Goal: Task Accomplishment & Management: Use online tool/utility

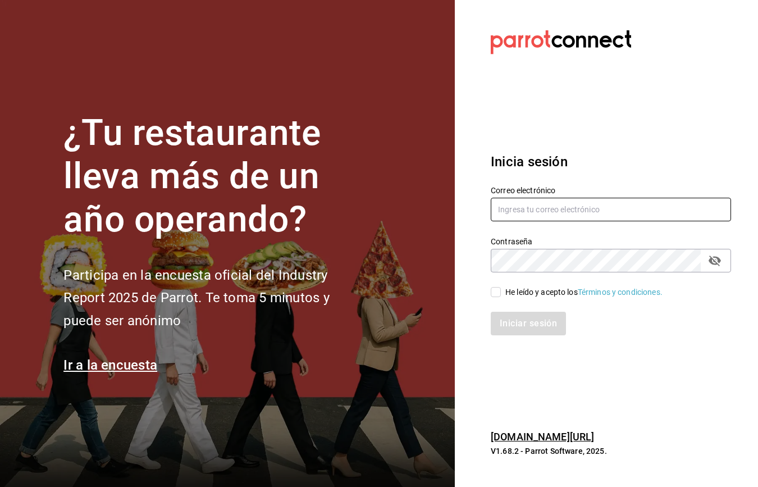
type input "[EMAIL_ADDRESS][DOMAIN_NAME]"
click at [493, 295] on input "He leído y acepto los Términos y condiciones." at bounding box center [496, 292] width 10 height 10
checkbox input "true"
click at [533, 318] on button "Iniciar sesión" at bounding box center [529, 323] width 76 height 24
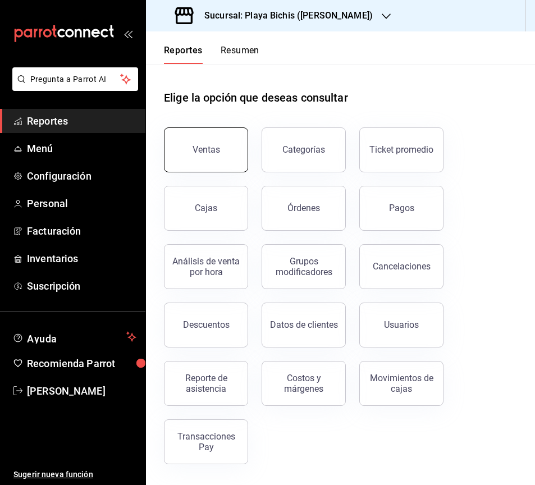
click at [210, 152] on div "Ventas" at bounding box center [207, 149] width 28 height 11
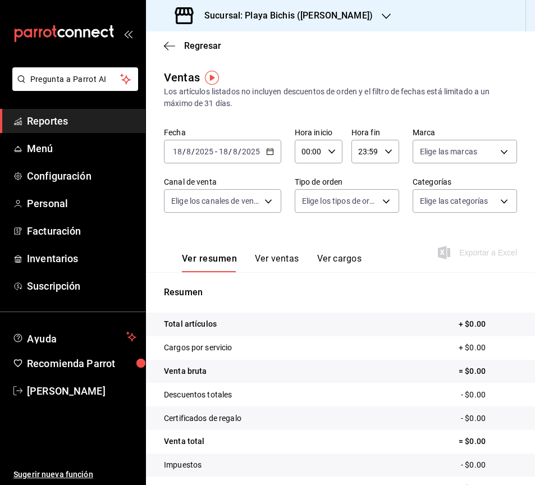
click at [269, 154] on icon "button" at bounding box center [270, 152] width 8 height 8
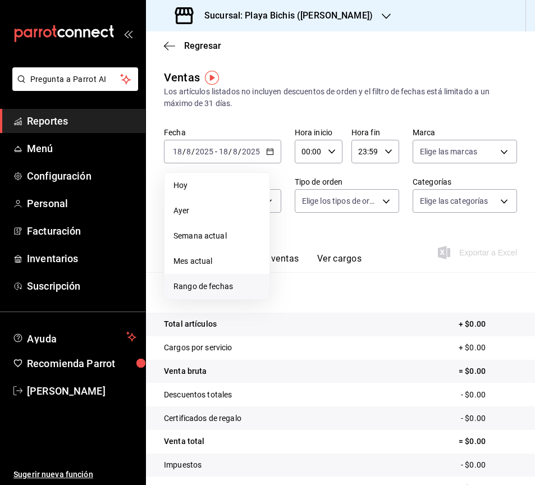
click at [218, 288] on span "Rango de fechas" at bounding box center [216, 287] width 87 height 12
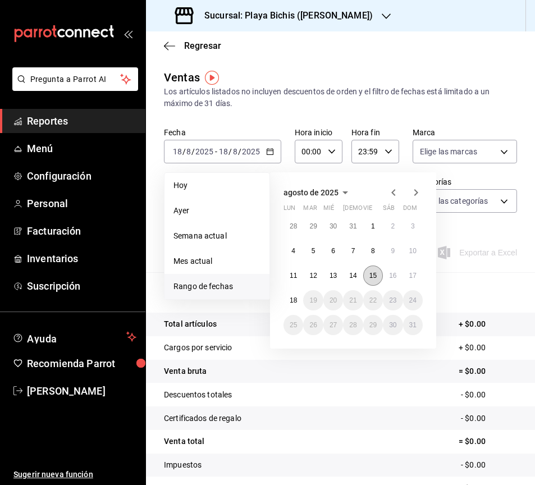
click at [371, 272] on abbr "15" at bounding box center [372, 276] width 7 height 8
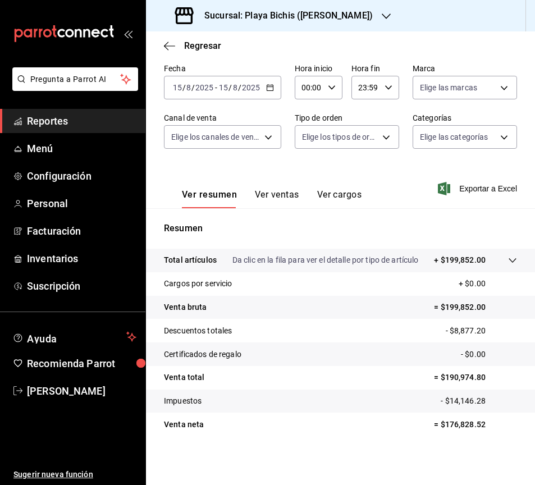
scroll to position [65, 0]
click at [269, 90] on icon "button" at bounding box center [270, 87] width 8 height 8
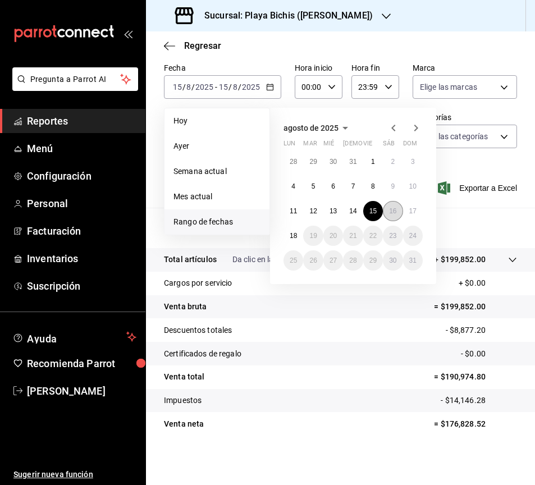
click at [389, 214] on abbr "16" at bounding box center [392, 211] width 7 height 8
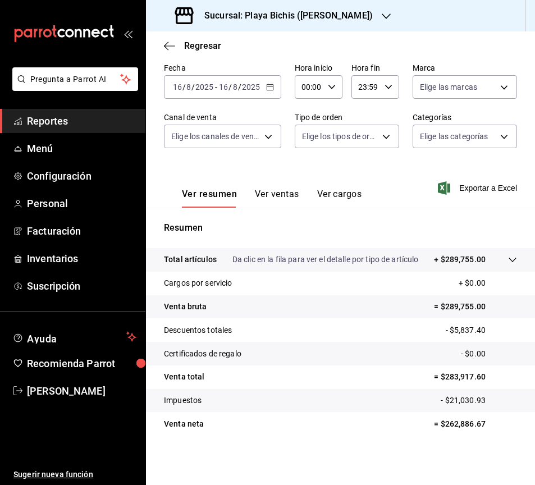
click at [269, 84] on icon "button" at bounding box center [270, 87] width 8 height 8
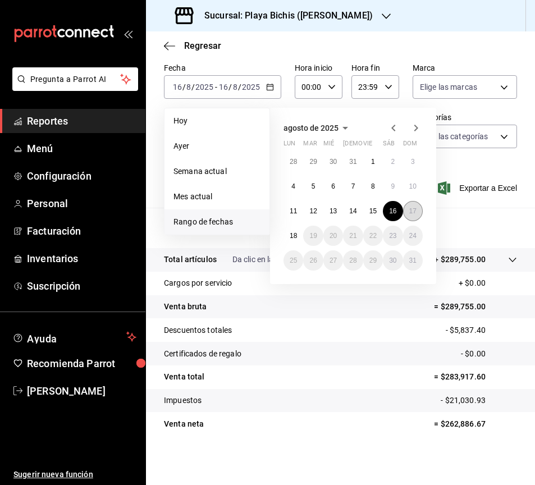
click at [416, 212] on abbr "17" at bounding box center [412, 211] width 7 height 8
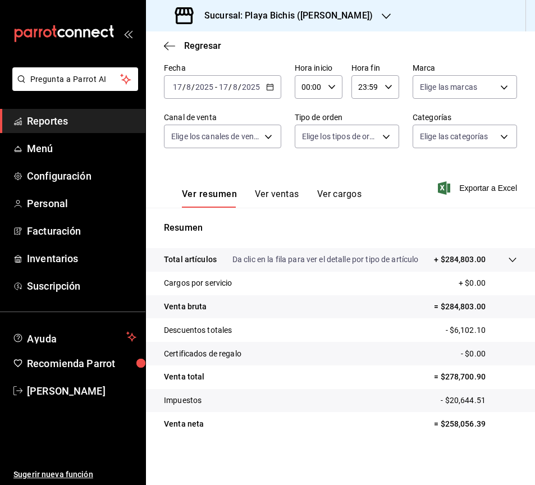
click at [382, 12] on icon "button" at bounding box center [386, 16] width 9 height 9
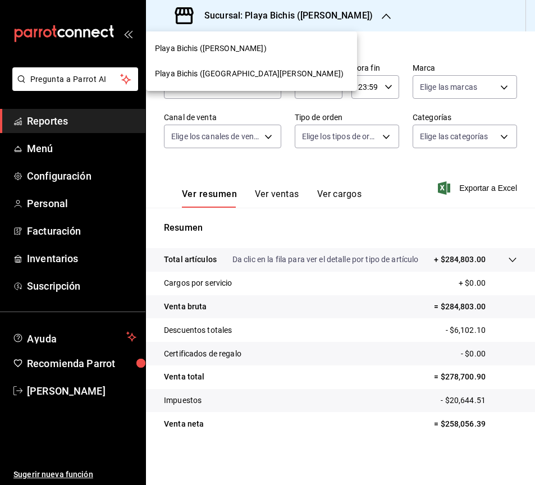
click at [260, 72] on div "Playa Bichis (San Lorenzo)" at bounding box center [251, 74] width 193 height 12
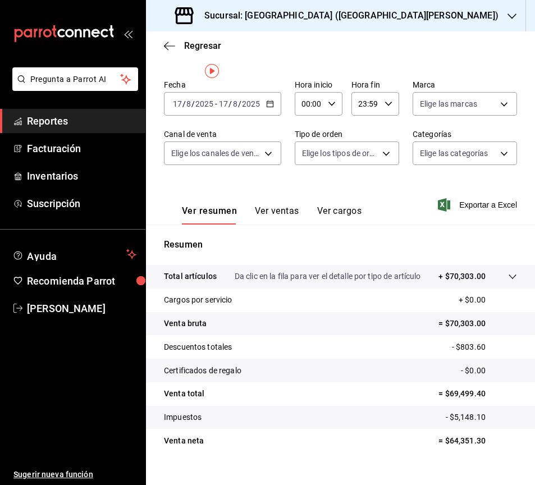
scroll to position [65, 0]
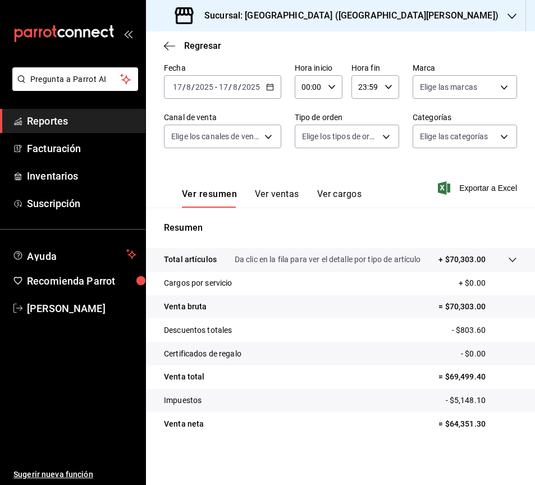
click at [268, 89] on icon "button" at bounding box center [270, 87] width 8 height 8
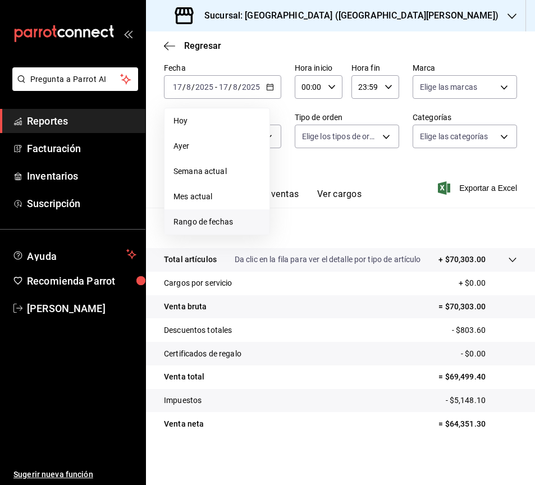
click at [199, 225] on span "Rango de fechas" at bounding box center [216, 222] width 87 height 12
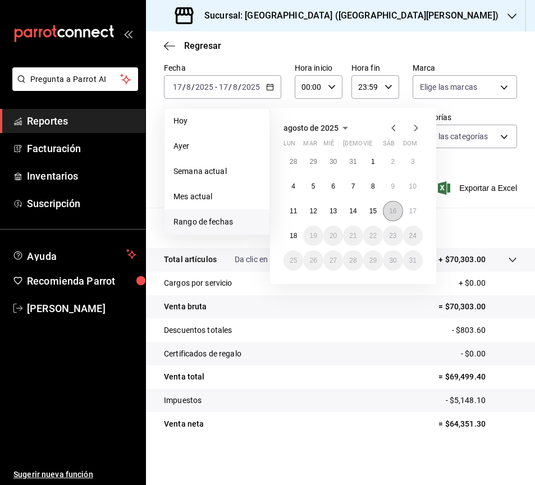
click at [391, 209] on abbr "16" at bounding box center [392, 211] width 7 height 8
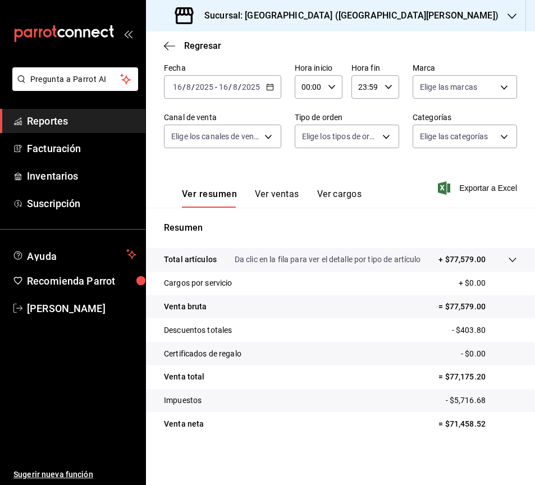
click at [271, 90] on \(Stroke\) "button" at bounding box center [270, 87] width 7 height 6
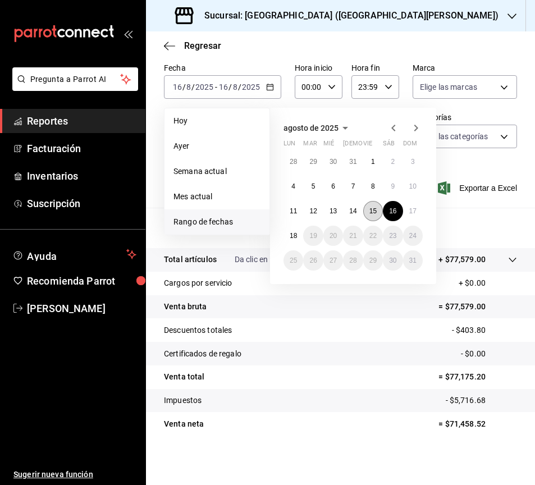
click at [371, 210] on abbr "15" at bounding box center [372, 211] width 7 height 8
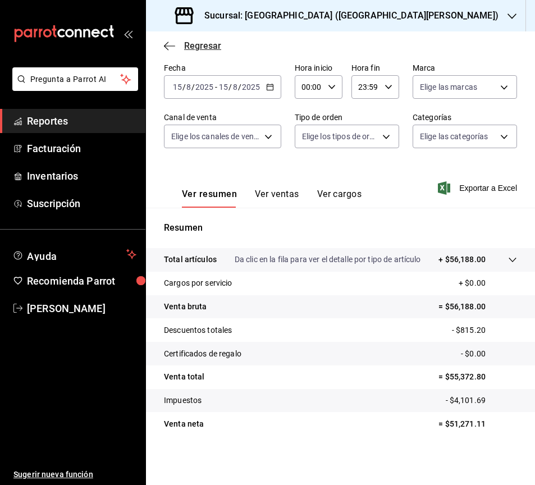
click at [167, 45] on icon "button" at bounding box center [169, 46] width 11 height 10
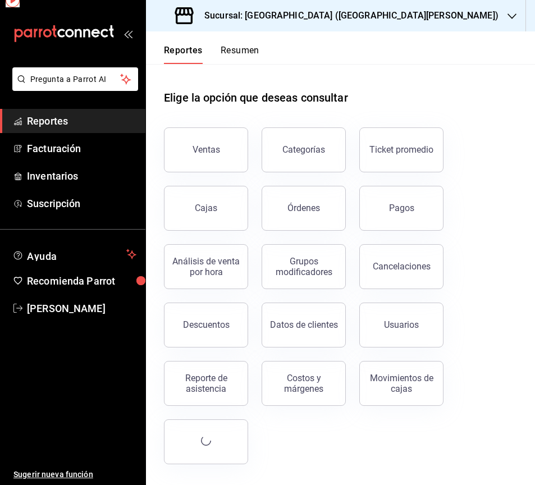
click at [167, 45] on button "Reportes" at bounding box center [183, 54] width 39 height 19
click at [394, 208] on div "Pagos" at bounding box center [401, 208] width 25 height 11
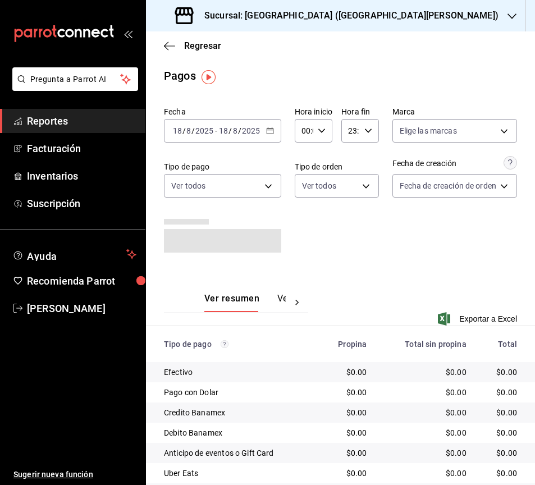
scroll to position [2, 0]
click at [272, 130] on icon "button" at bounding box center [270, 130] width 8 height 8
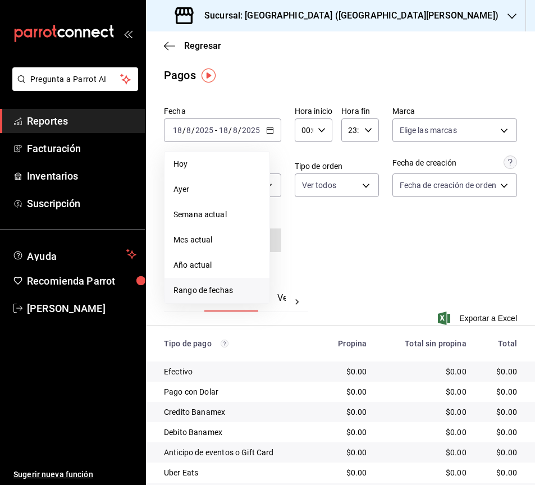
click at [226, 291] on span "Rango de fechas" at bounding box center [216, 291] width 87 height 12
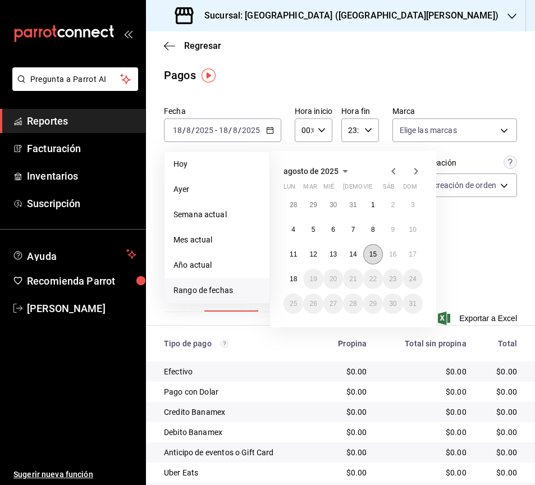
click at [371, 257] on abbr "15" at bounding box center [372, 254] width 7 height 8
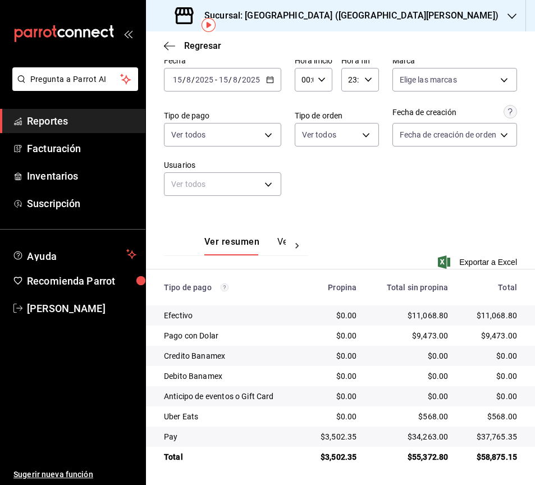
scroll to position [53, 0]
click at [267, 77] on \(Stroke\) "button" at bounding box center [270, 80] width 7 height 6
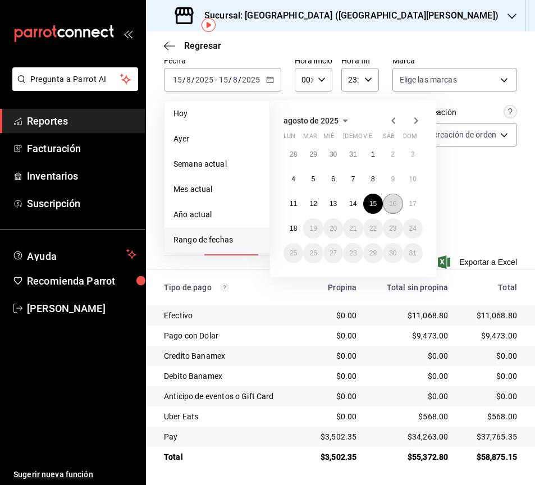
click at [388, 204] on button "16" at bounding box center [393, 204] width 20 height 20
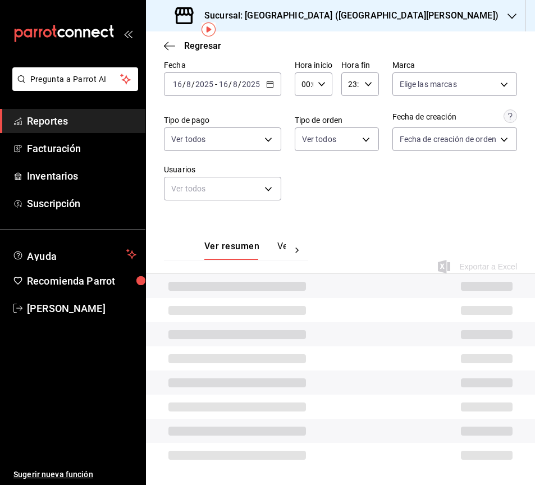
scroll to position [53, 0]
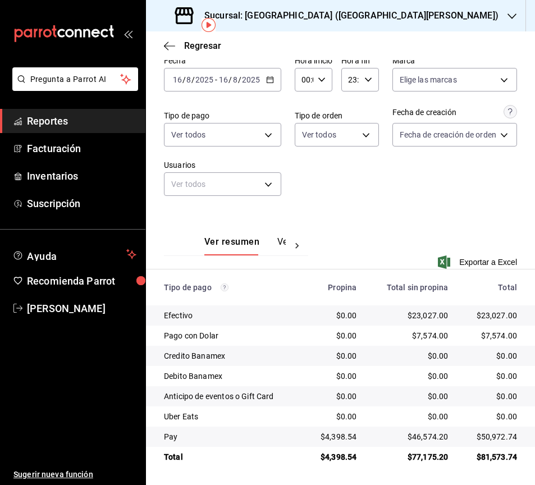
click at [269, 76] on icon "button" at bounding box center [270, 80] width 8 height 8
click at [269, 77] on \(Stroke\) "button" at bounding box center [270, 80] width 7 height 6
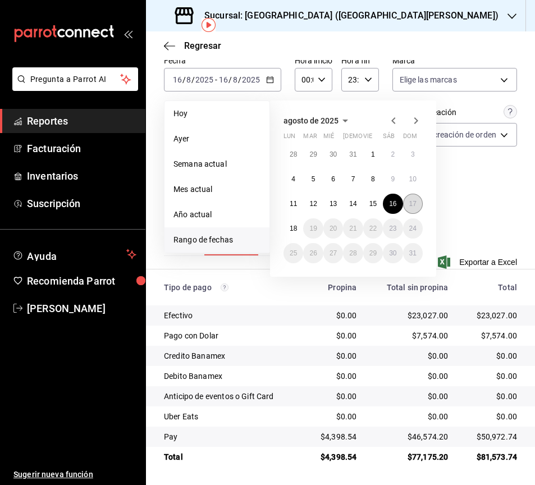
click at [414, 207] on abbr "17" at bounding box center [412, 204] width 7 height 8
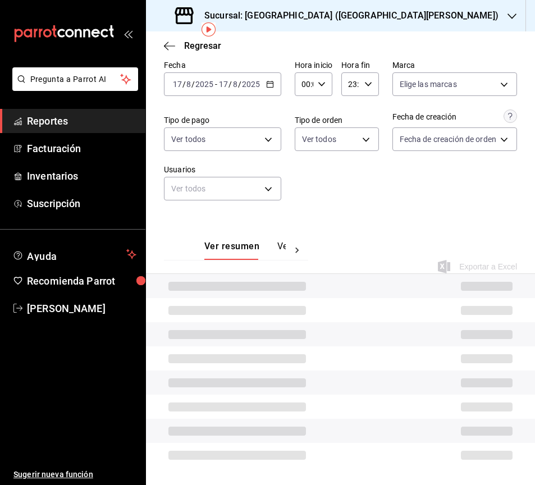
scroll to position [53, 0]
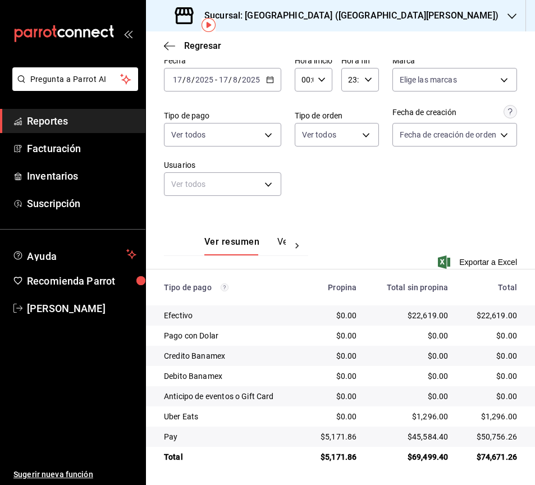
click at [507, 19] on icon "button" at bounding box center [511, 16] width 9 height 9
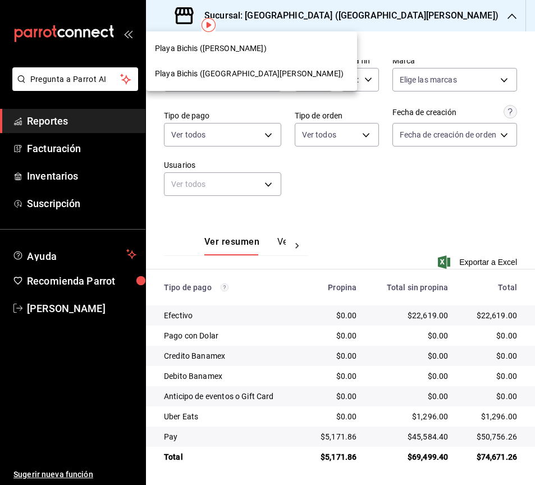
click at [364, 19] on div at bounding box center [267, 242] width 535 height 485
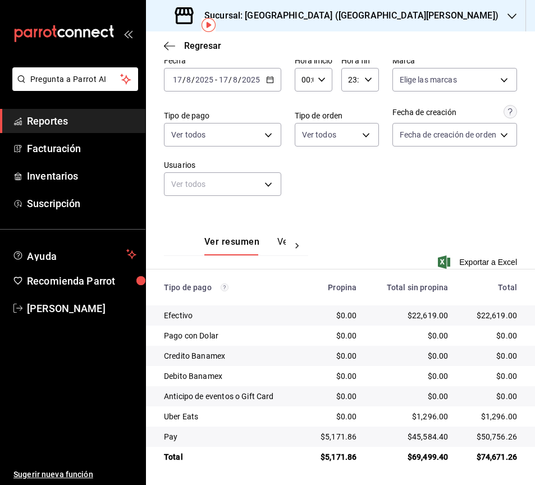
click at [360, 16] on div "Sucursal: Playa Bichis (San Lorenzo)" at bounding box center [338, 15] width 366 height 31
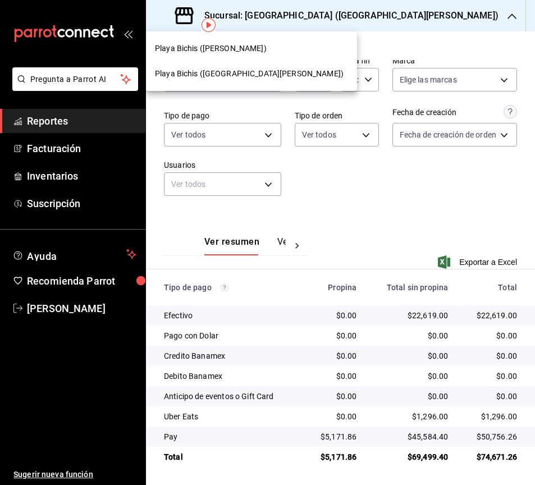
click at [230, 44] on span "Playa Bichis (Gomez Morin)" at bounding box center [211, 49] width 112 height 12
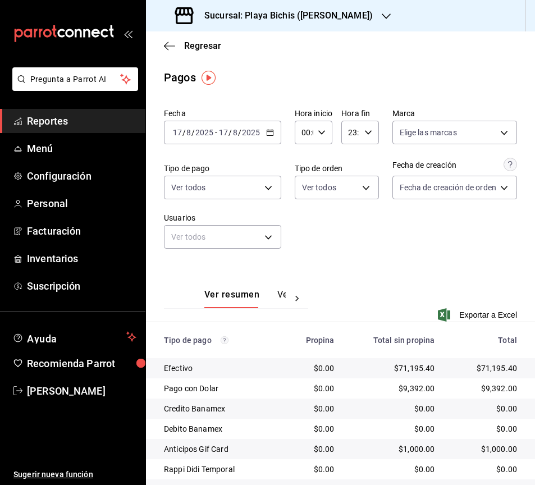
click at [268, 135] on icon "button" at bounding box center [270, 133] width 8 height 8
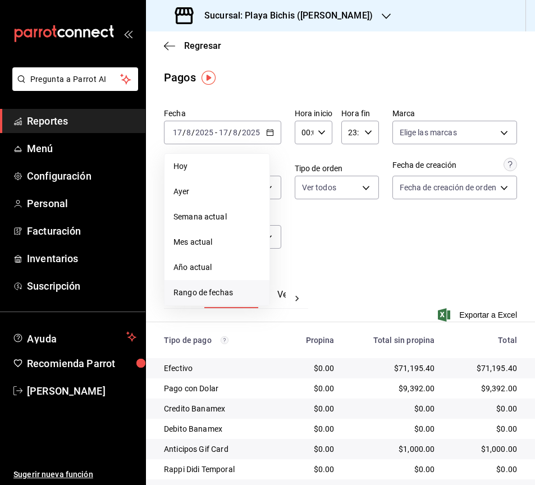
click at [219, 292] on span "Rango de fechas" at bounding box center [216, 293] width 87 height 12
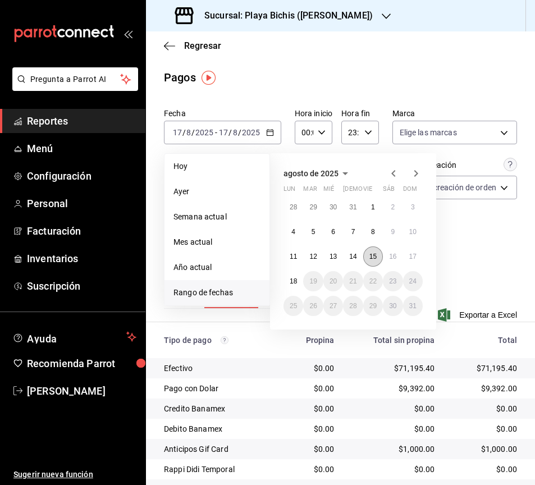
click at [373, 258] on abbr "15" at bounding box center [372, 257] width 7 height 8
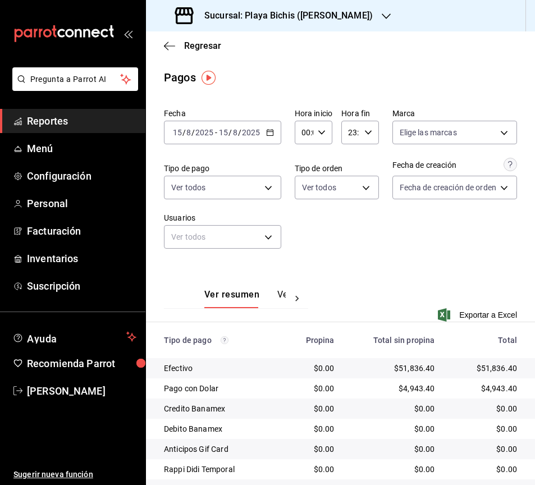
click at [271, 132] on icon "button" at bounding box center [270, 133] width 8 height 8
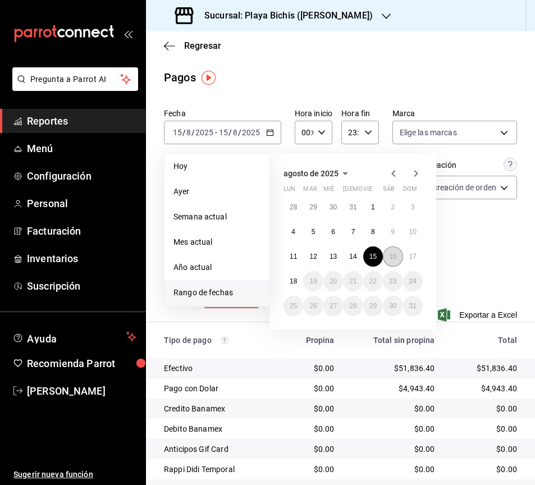
click at [386, 256] on button "16" at bounding box center [393, 256] width 20 height 20
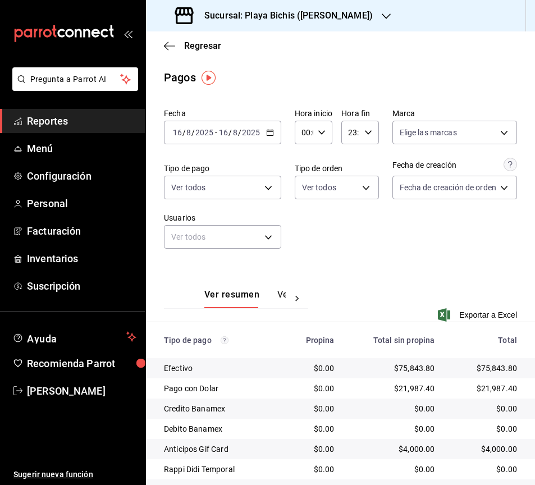
click at [272, 133] on icon "button" at bounding box center [270, 133] width 8 height 8
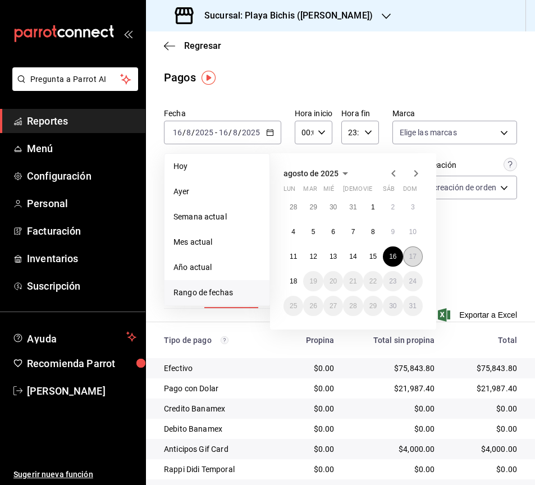
click at [411, 256] on abbr "17" at bounding box center [412, 257] width 7 height 8
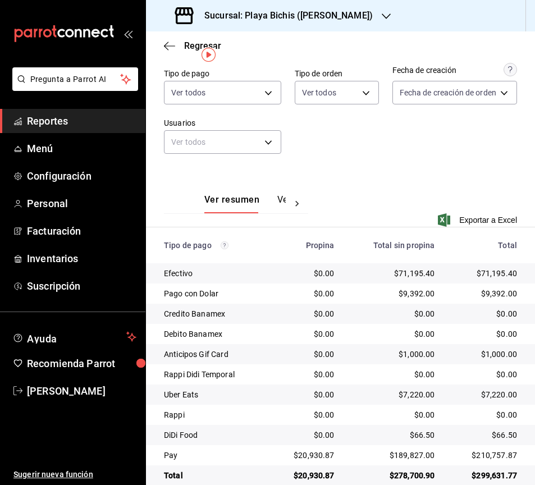
scroll to position [113, 0]
